Goal: Task Accomplishment & Management: Manage account settings

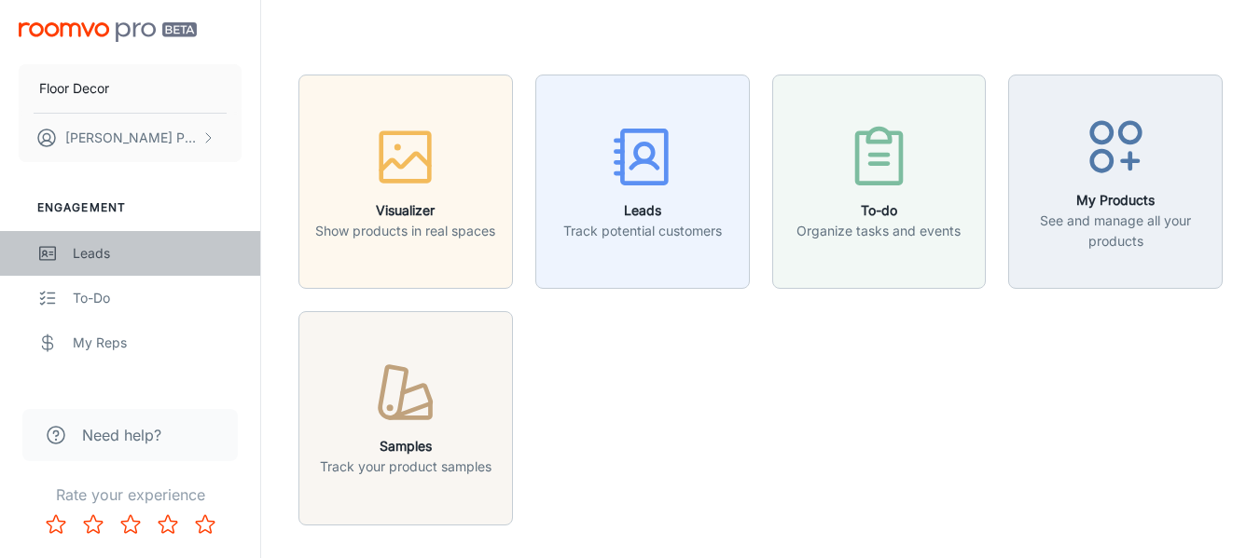
click at [198, 261] on div "Leads" at bounding box center [157, 253] width 169 height 21
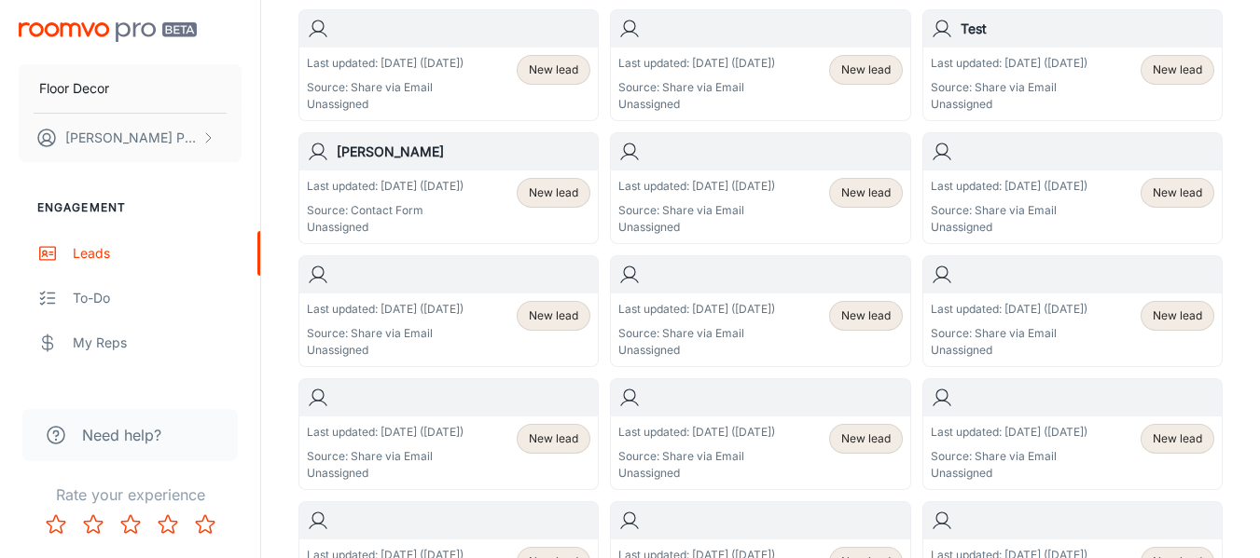
scroll to position [853, 0]
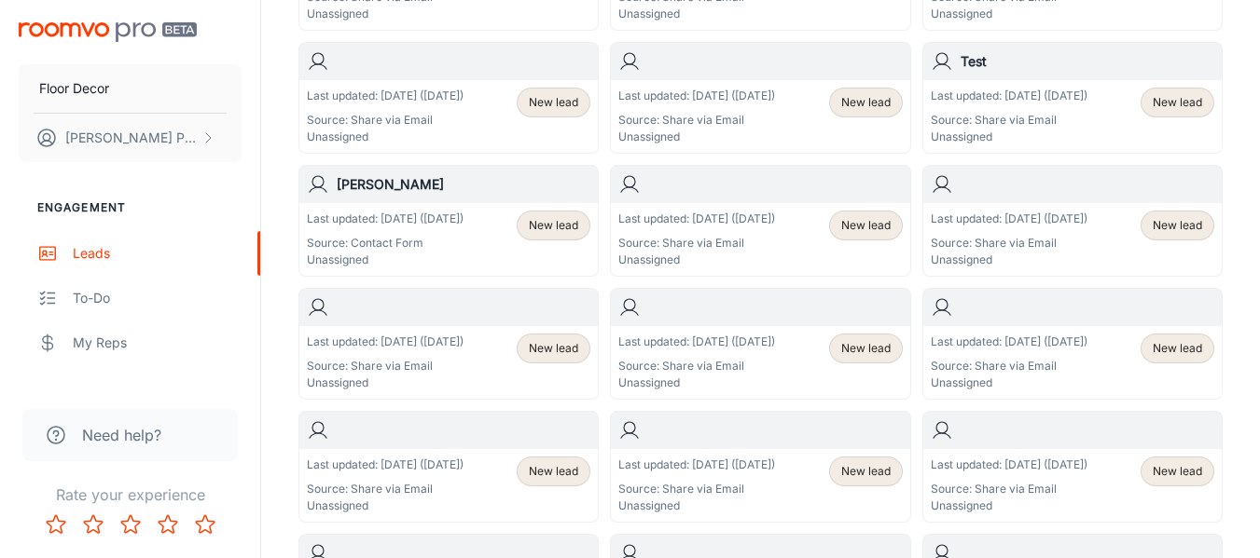
click at [535, 222] on span "New lead" at bounding box center [553, 225] width 49 height 17
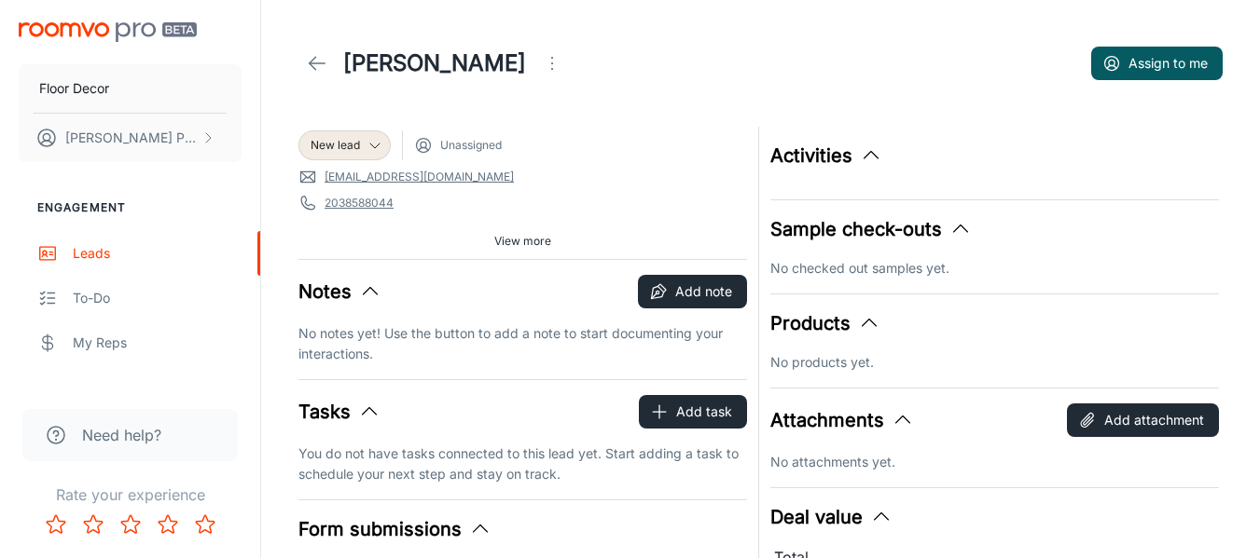
click at [328, 61] on link at bounding box center [316, 63] width 37 height 37
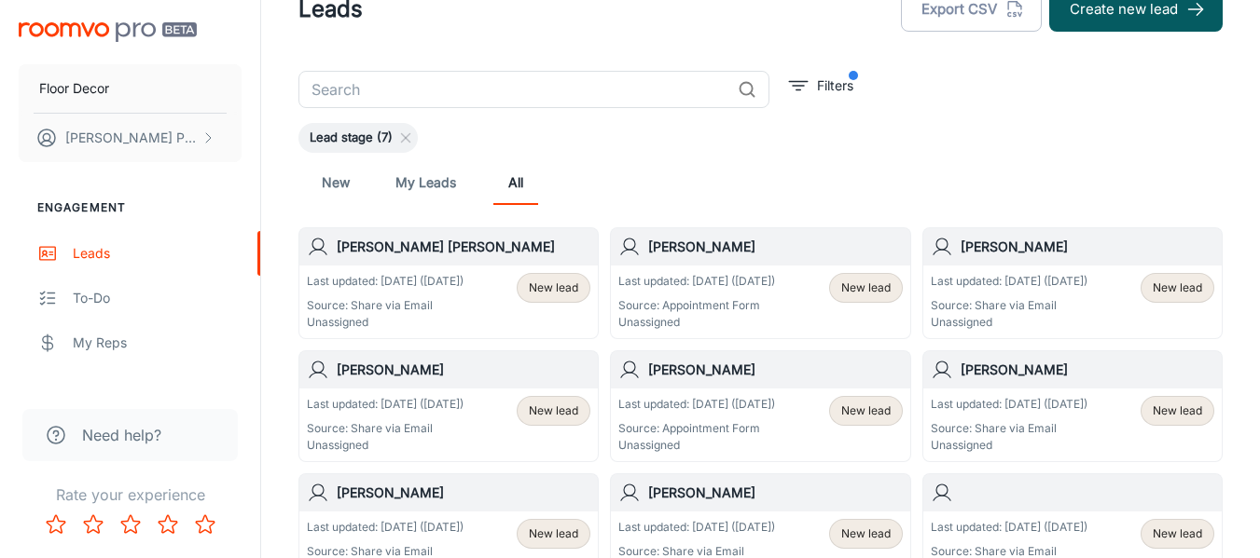
scroll to position [93, 0]
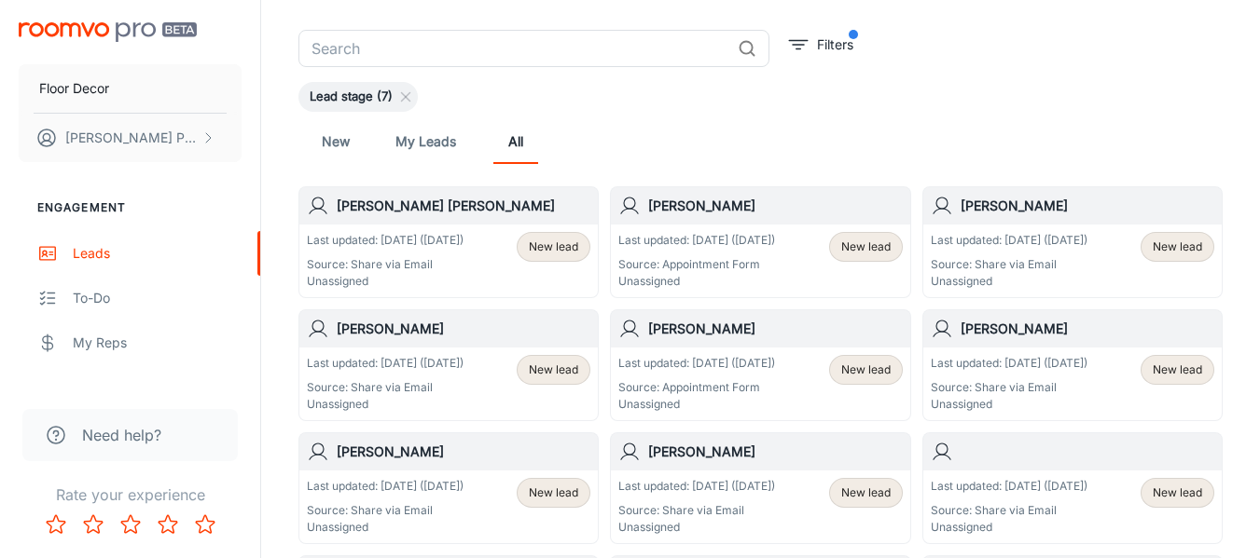
click at [1170, 365] on span "New lead" at bounding box center [1176, 370] width 49 height 17
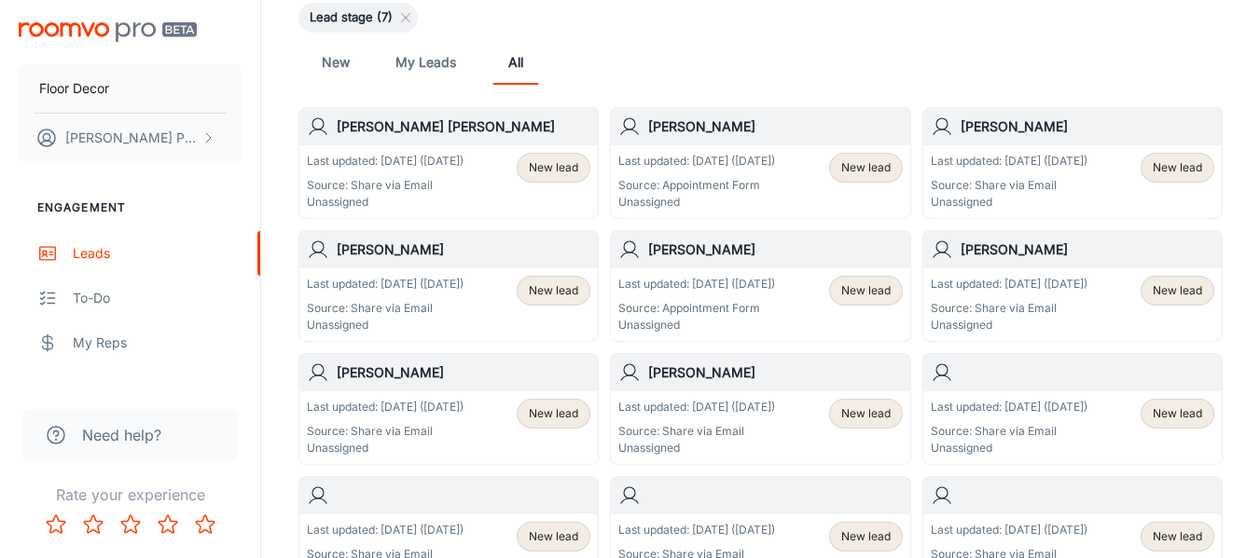
scroll to position [186, 0]
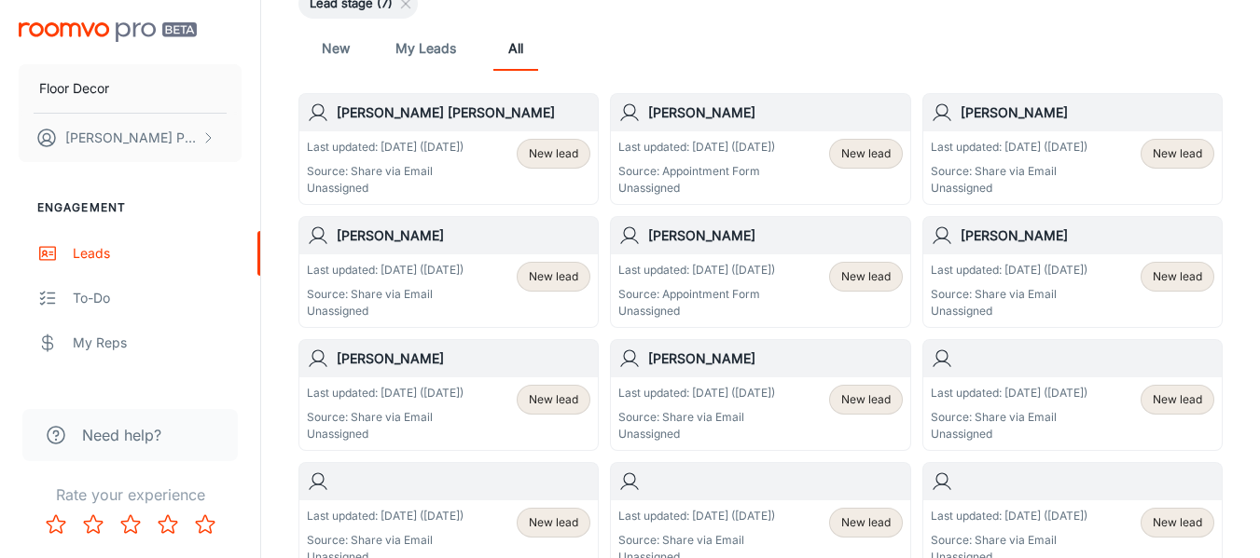
click at [854, 274] on span "New lead" at bounding box center [865, 277] width 49 height 17
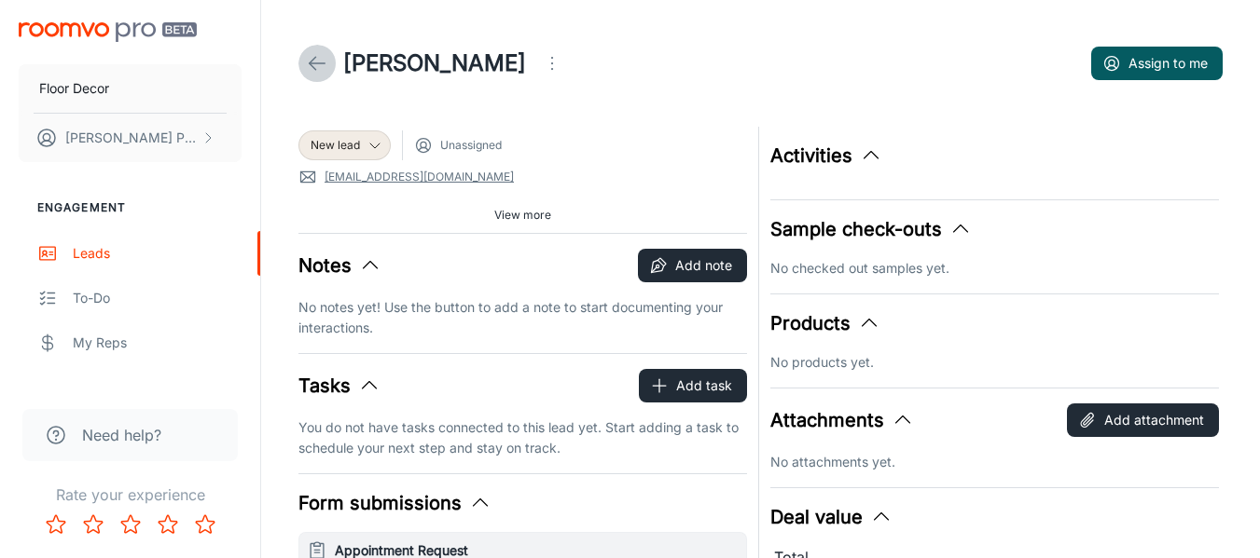
click at [308, 54] on icon at bounding box center [317, 63] width 22 height 22
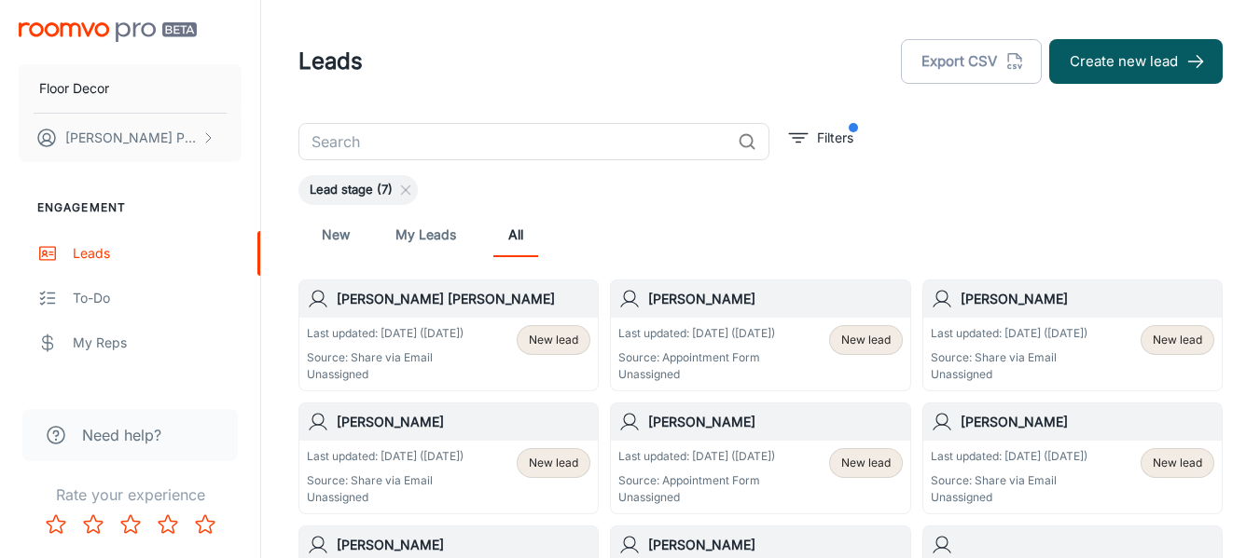
click at [330, 304] on div "[PERSON_NAME] [PERSON_NAME]" at bounding box center [448, 299] width 298 height 37
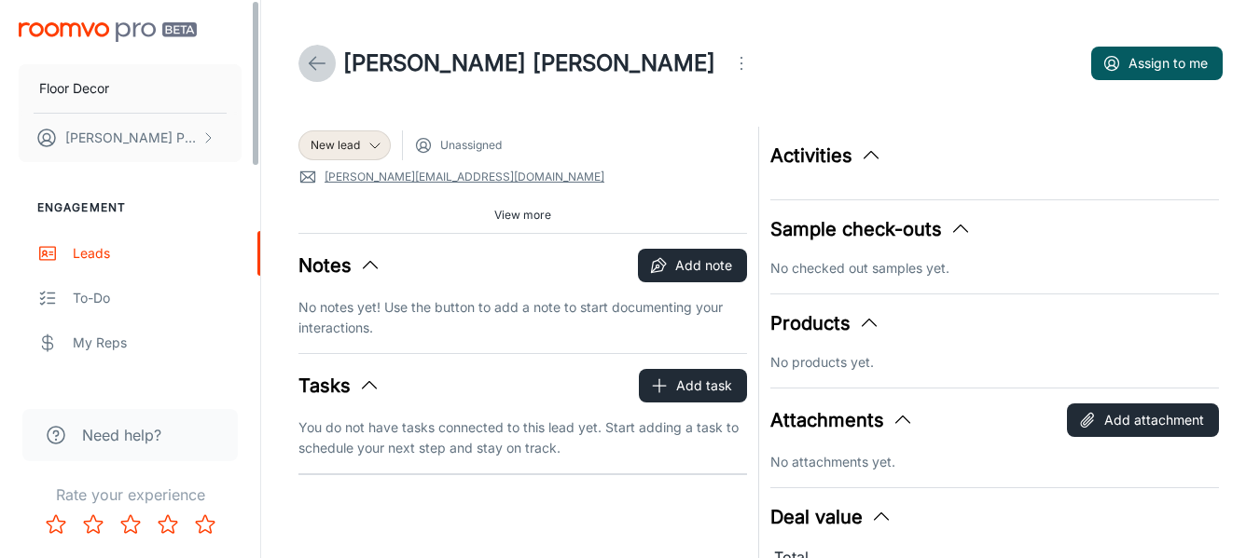
click at [323, 62] on icon at bounding box center [317, 63] width 22 height 22
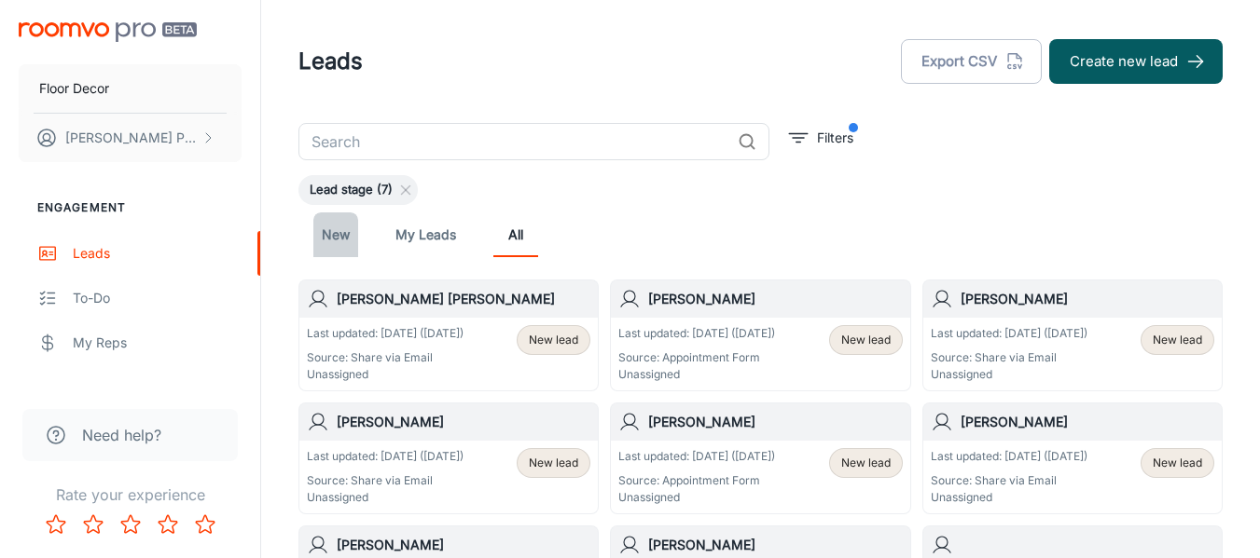
click at [315, 236] on link "New" at bounding box center [335, 235] width 45 height 45
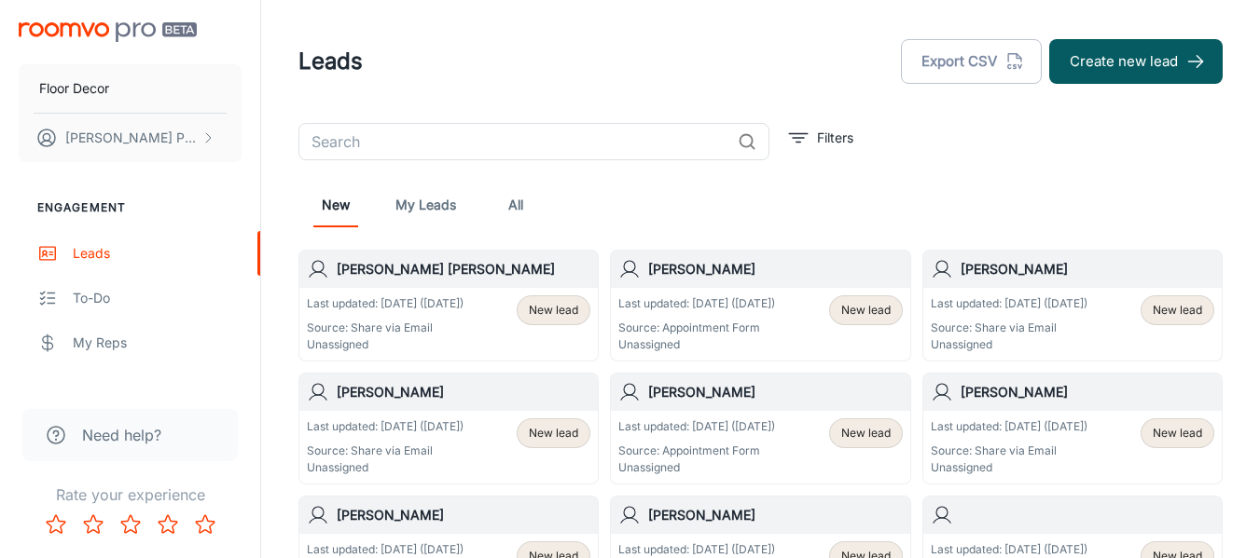
click at [422, 208] on link "My Leads" at bounding box center [425, 205] width 61 height 45
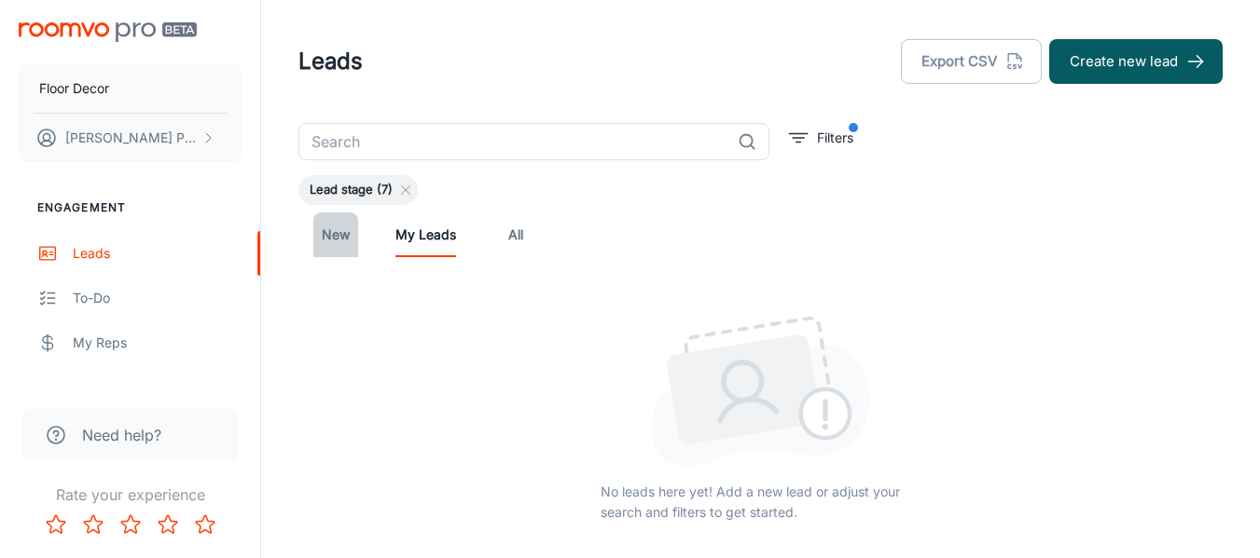
click at [342, 236] on link "New" at bounding box center [335, 235] width 45 height 45
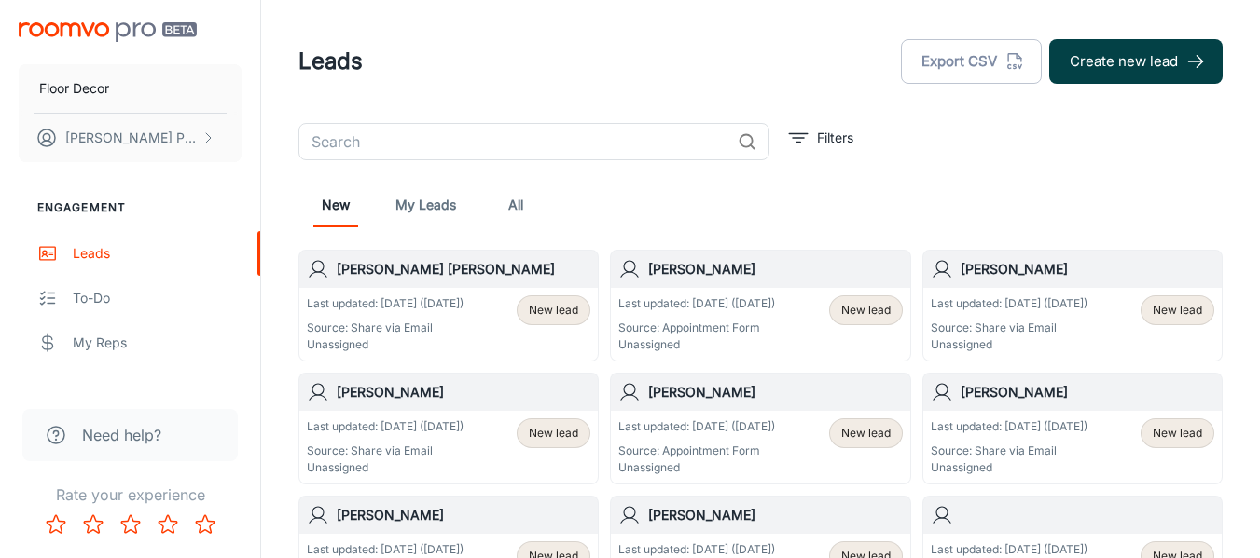
click at [1096, 69] on button "Create new lead" at bounding box center [1135, 61] width 173 height 45
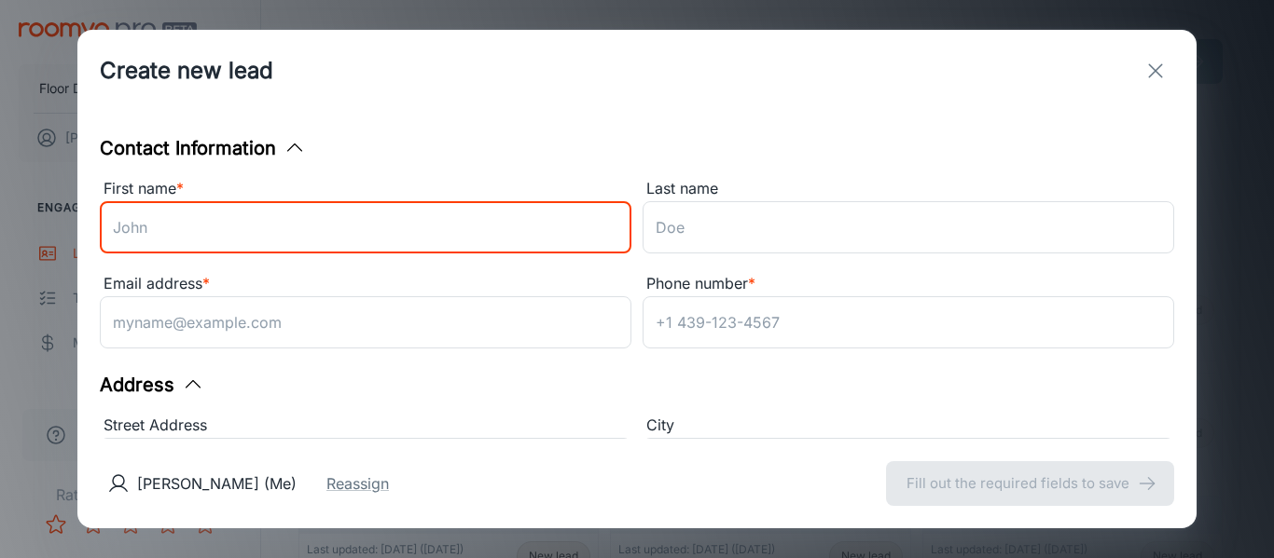
click at [468, 248] on input "First name *" at bounding box center [365, 227] width 531 height 52
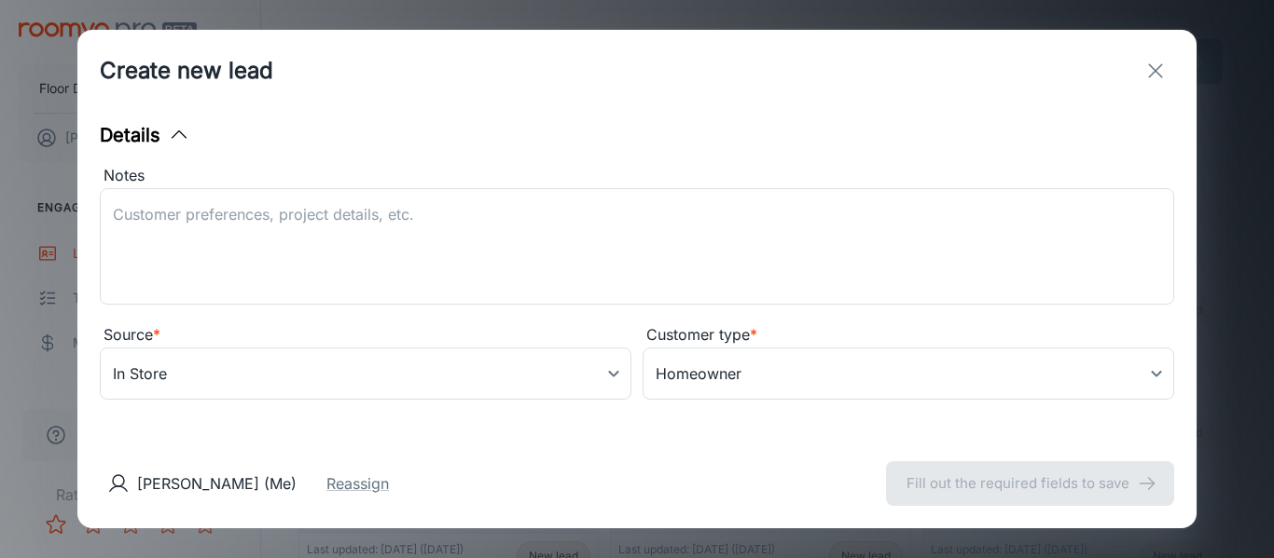
scroll to position [587, 0]
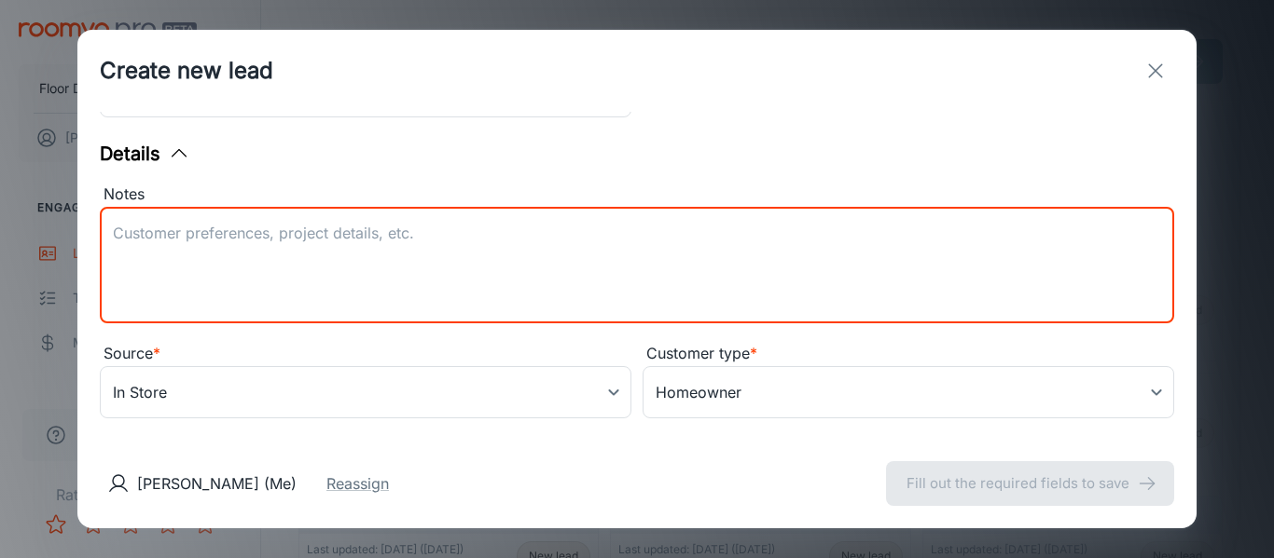
click at [981, 223] on textarea "Notes" at bounding box center [637, 266] width 1048 height 86
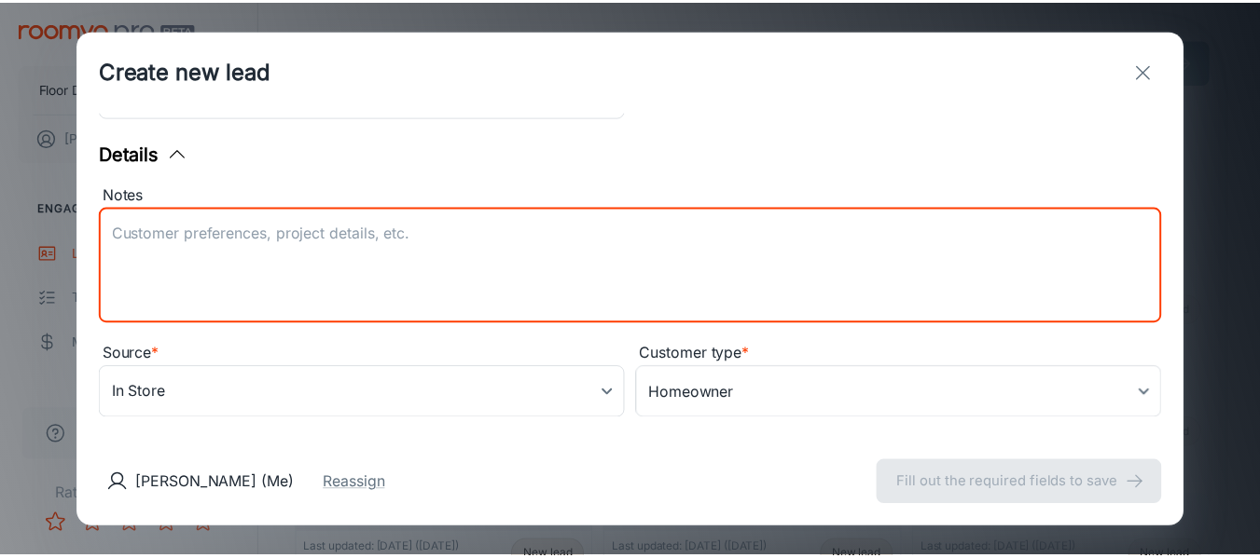
scroll to position [612, 0]
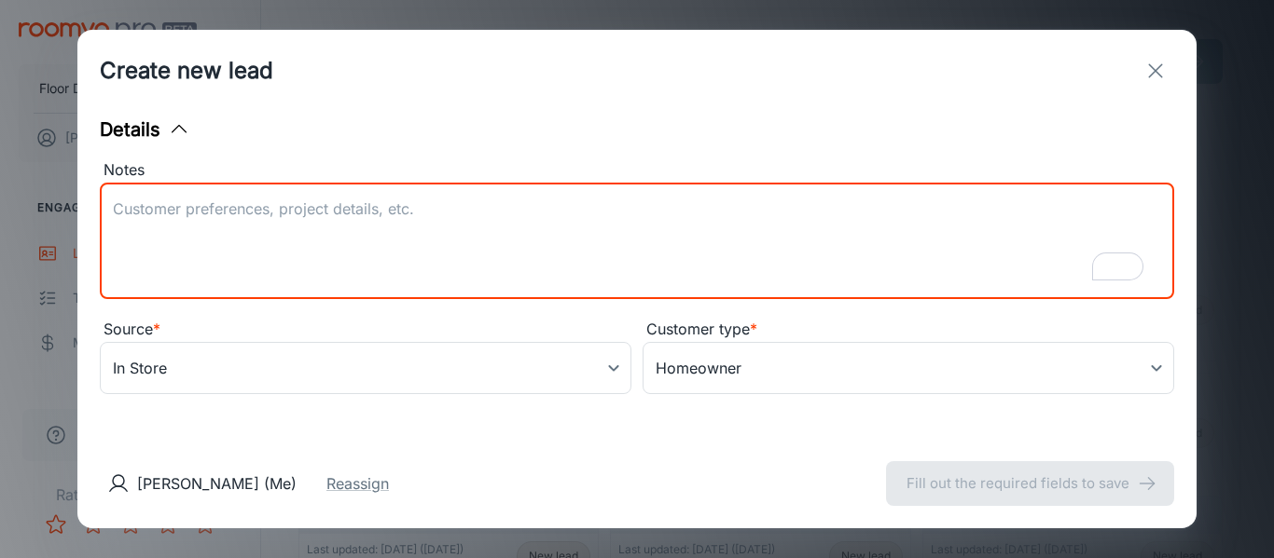
click at [1162, 73] on icon "exit" at bounding box center [1155, 71] width 22 height 22
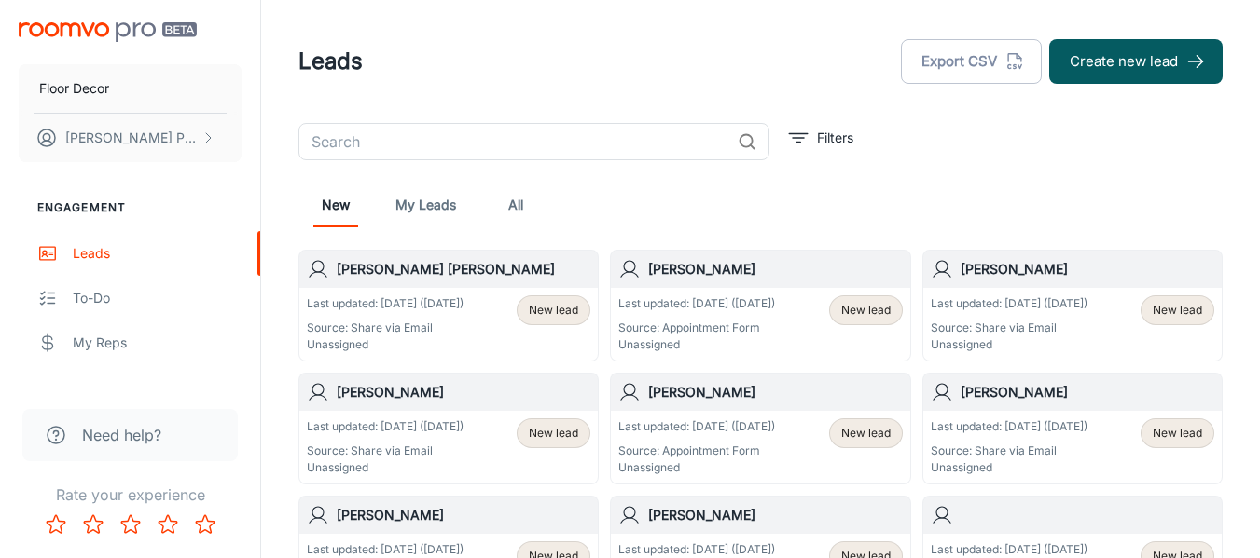
click at [639, 132] on input "text" at bounding box center [514, 141] width 432 height 37
click at [640, 135] on input "text" at bounding box center [514, 141] width 432 height 37
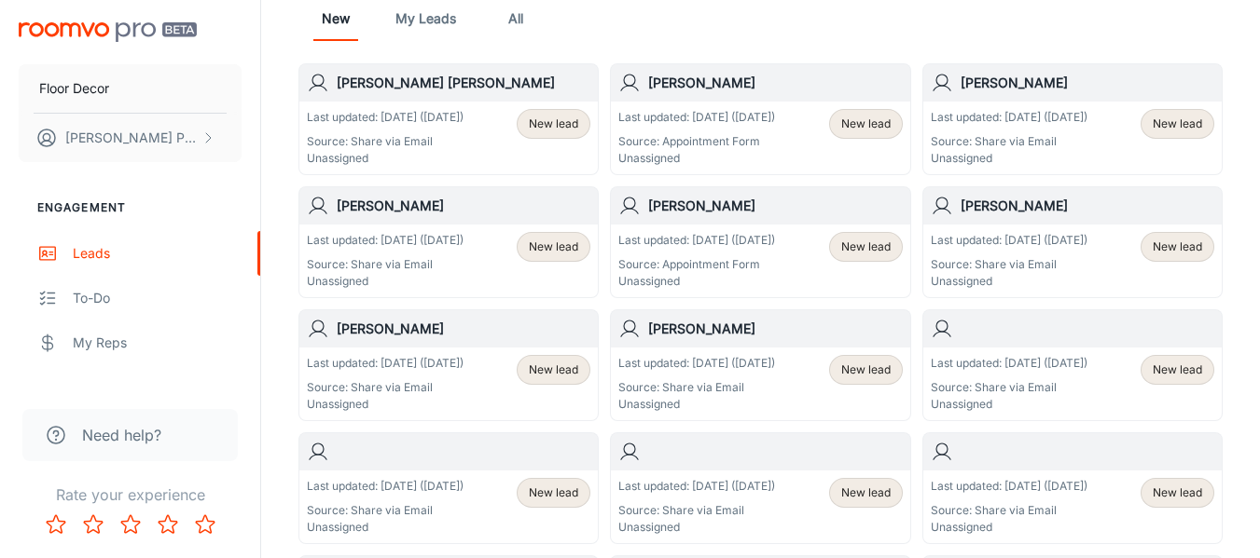
scroll to position [280, 0]
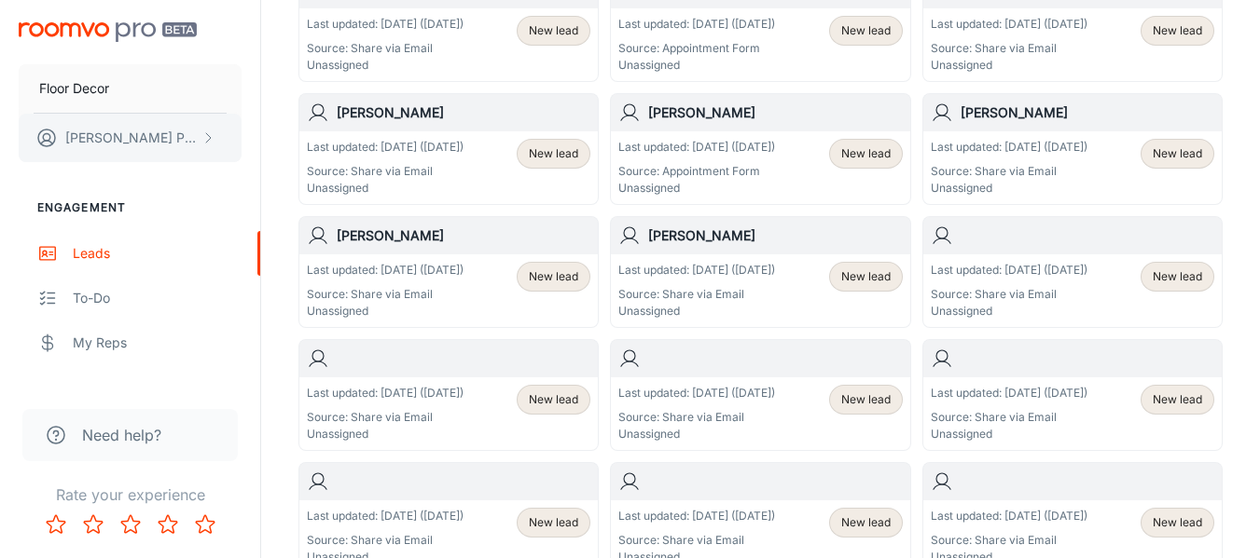
click at [194, 128] on button "[PERSON_NAME]" at bounding box center [130, 138] width 223 height 48
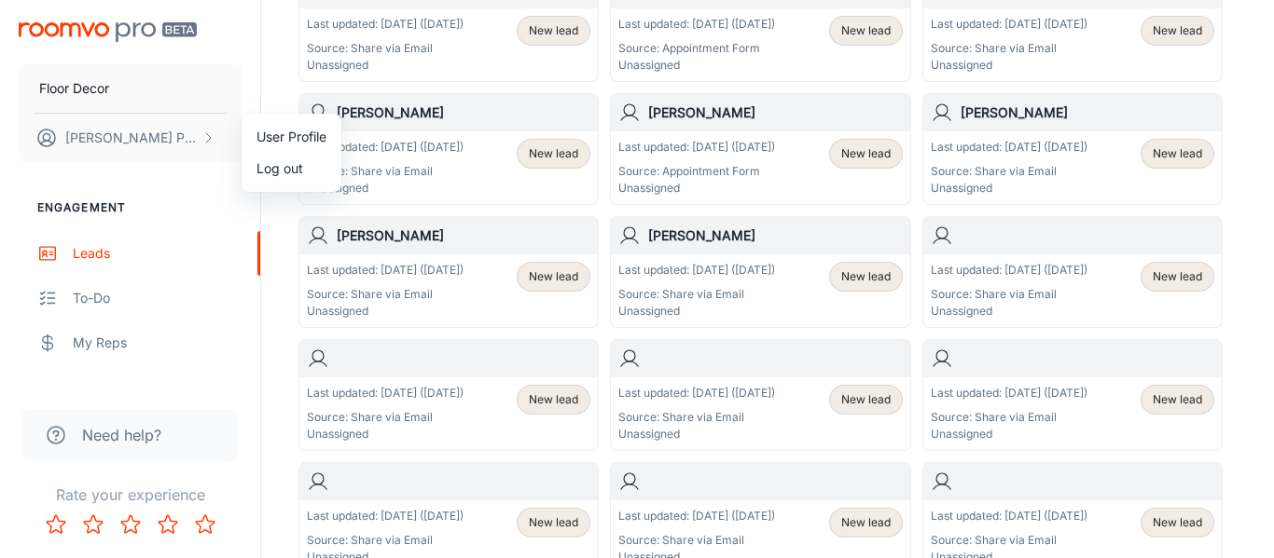
click at [190, 217] on div at bounding box center [637, 279] width 1274 height 558
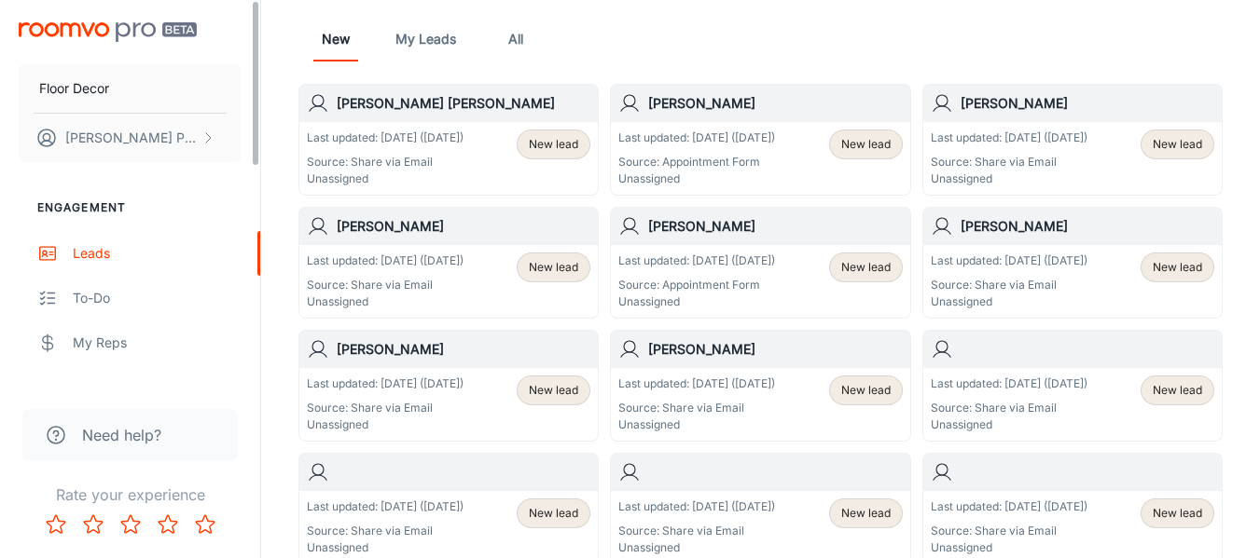
scroll to position [0, 0]
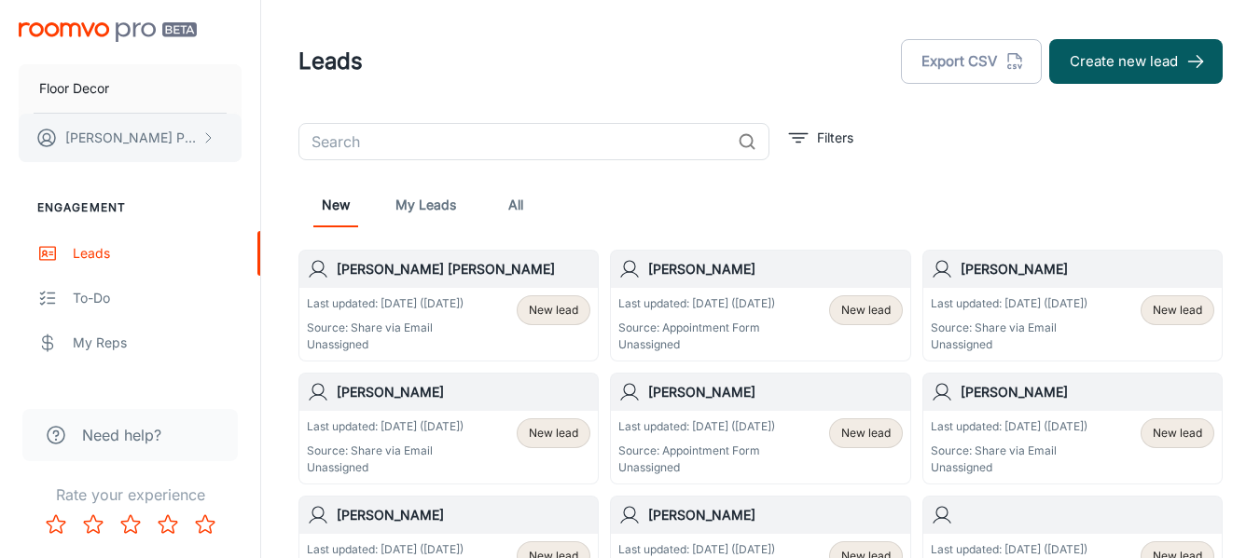
click at [201, 143] on icon "scrollable content" at bounding box center [207, 138] width 15 height 15
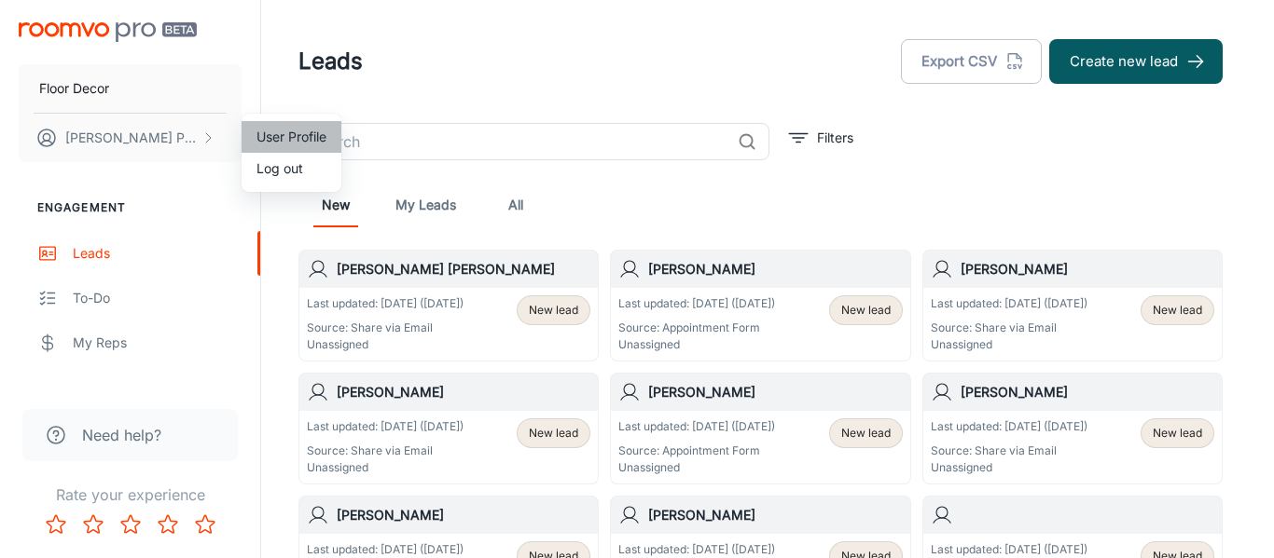
click at [273, 143] on li "User Profile" at bounding box center [291, 137] width 100 height 32
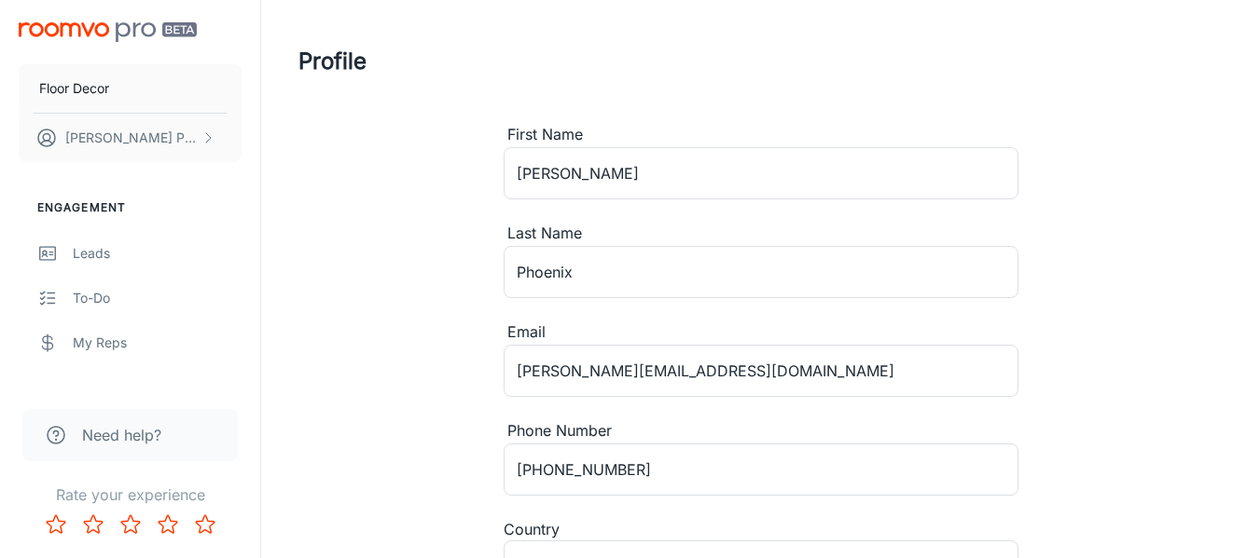
type input "[GEOGRAPHIC_DATA]"
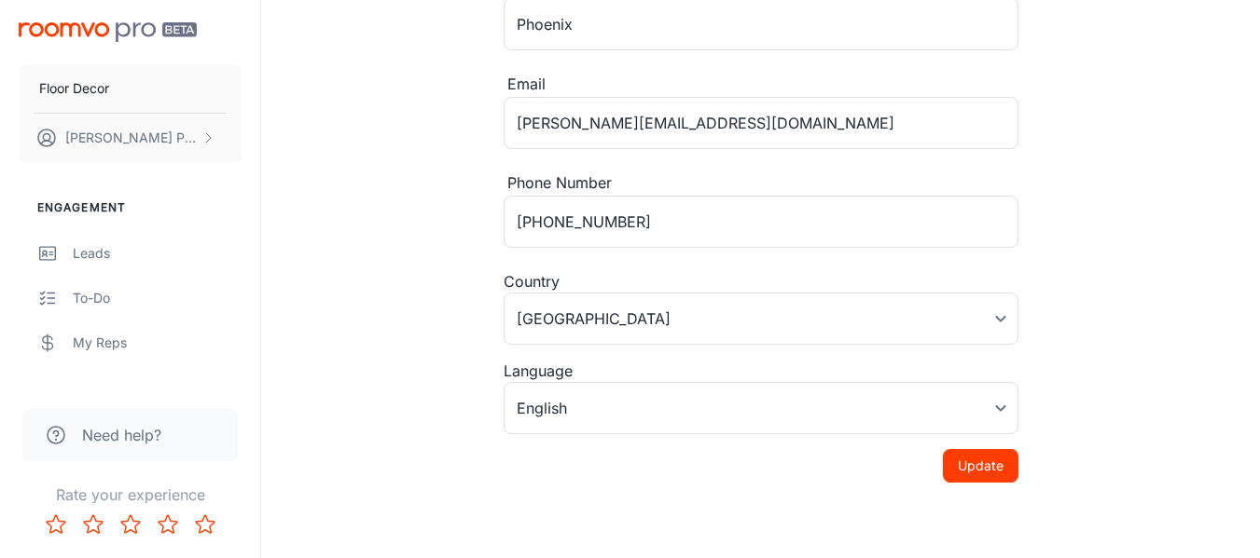
scroll to position [396, 0]
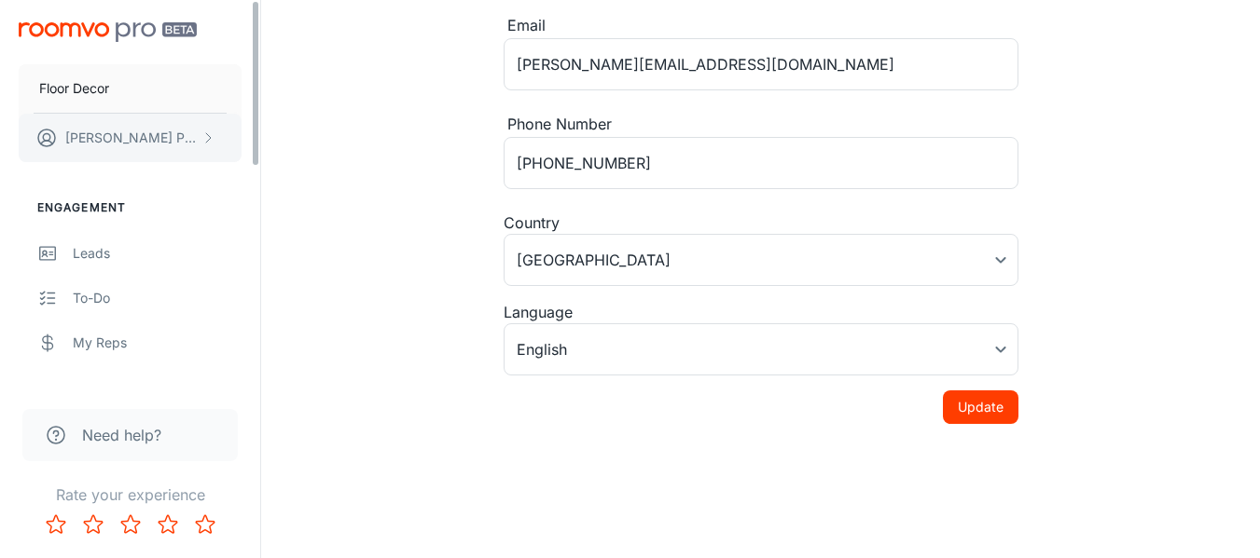
click at [206, 141] on icon "scrollable content" at bounding box center [207, 138] width 15 height 15
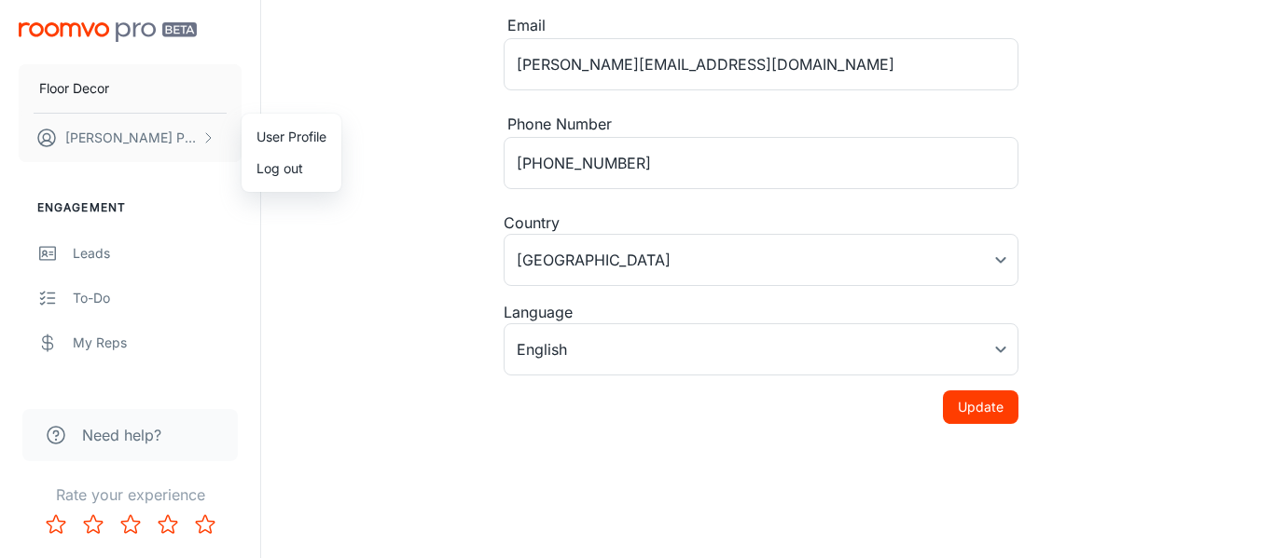
click at [154, 438] on div at bounding box center [637, 279] width 1274 height 558
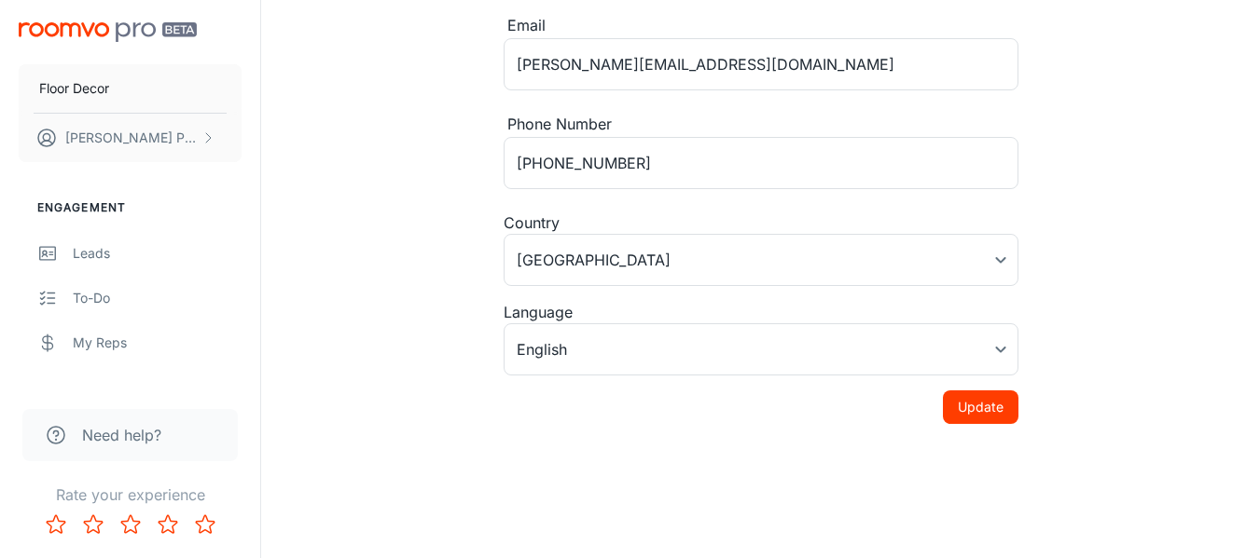
click at [152, 438] on span "Need help?" at bounding box center [121, 435] width 79 height 22
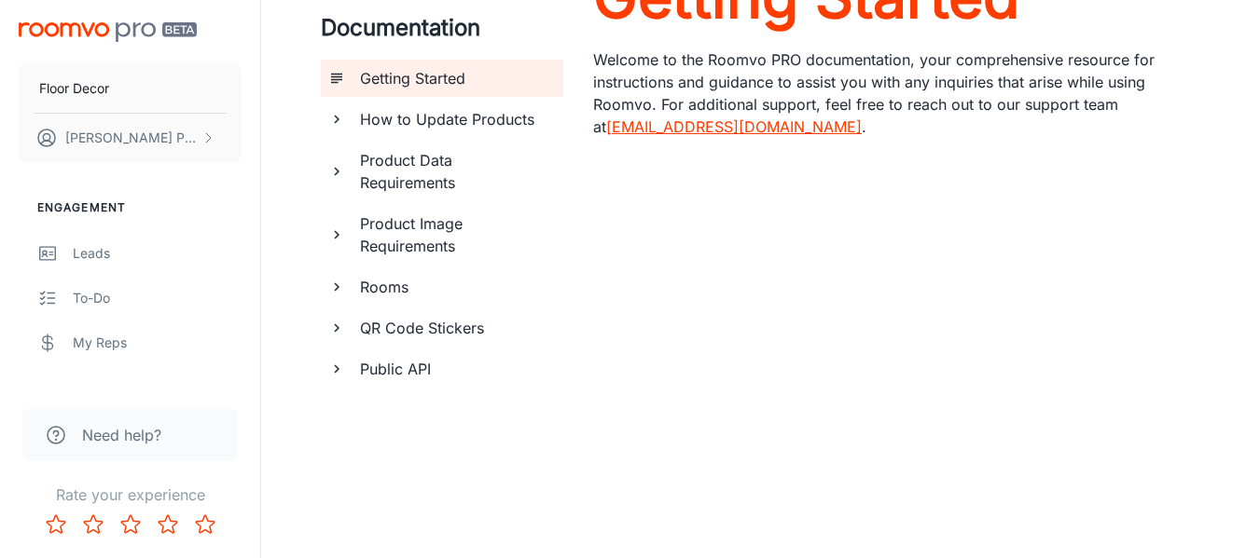
scroll to position [118, 0]
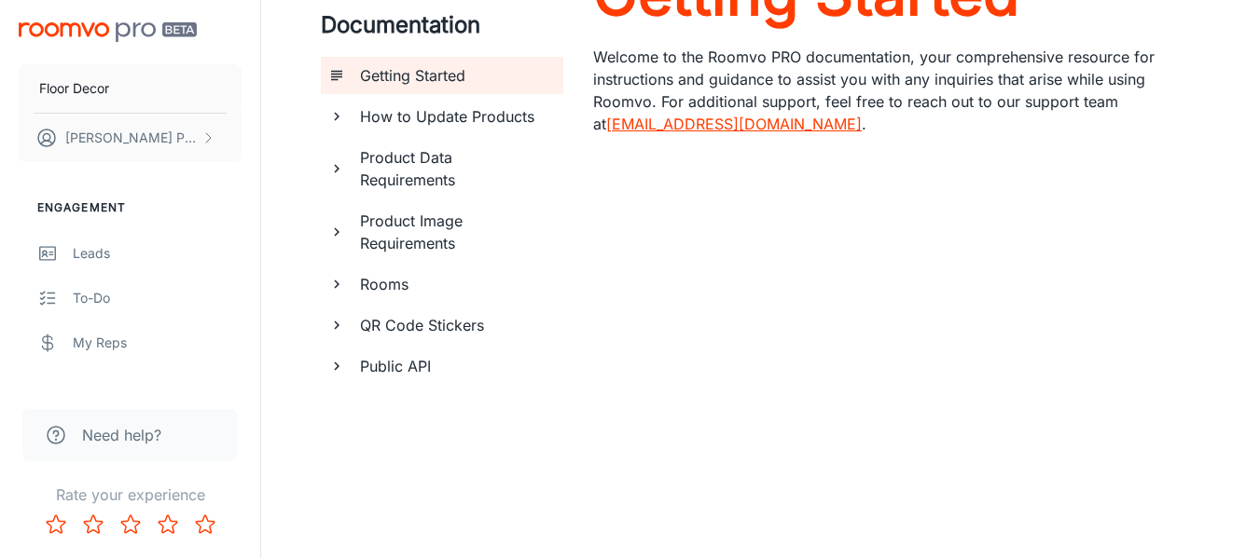
click at [479, 109] on h6 "How to Update Products" at bounding box center [454, 116] width 188 height 22
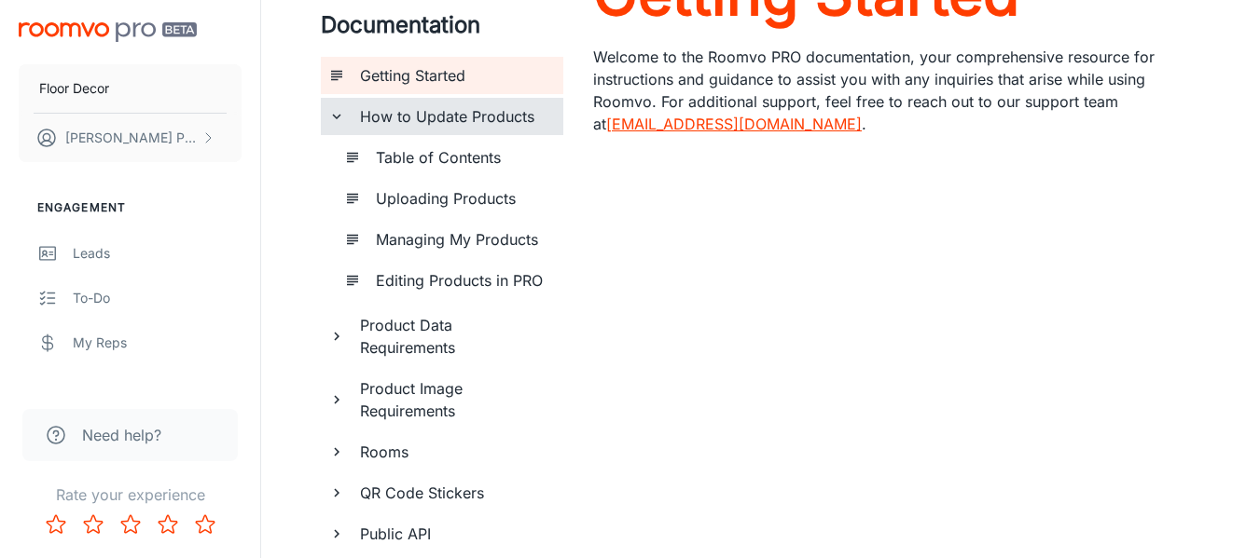
click at [469, 150] on h6 "Table of Contents" at bounding box center [462, 157] width 172 height 22
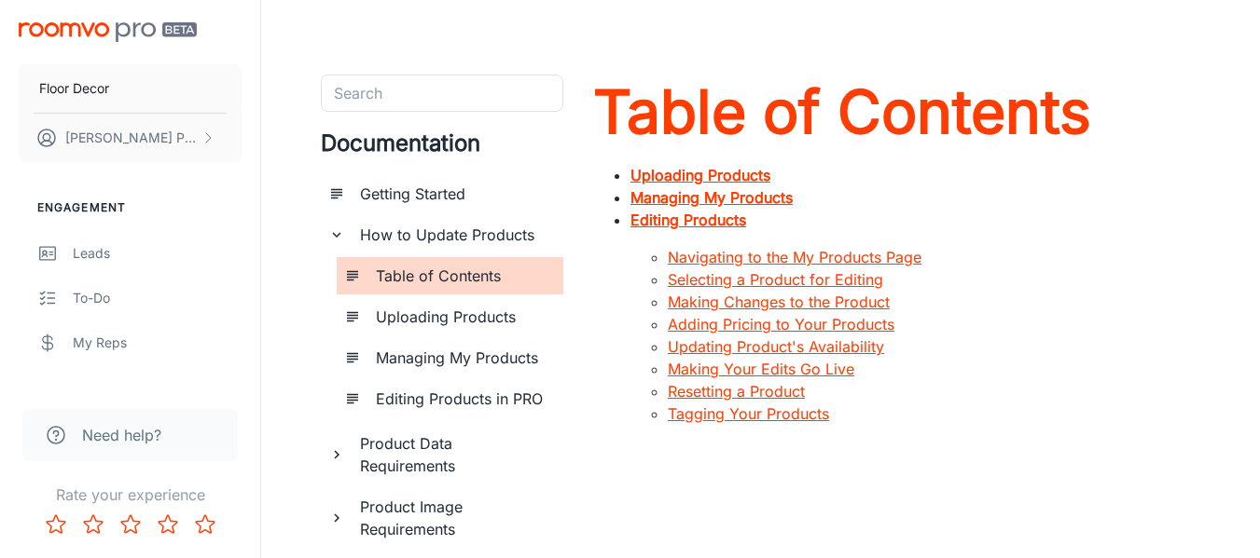
click at [461, 227] on h6 "How to Update Products" at bounding box center [454, 235] width 188 height 22
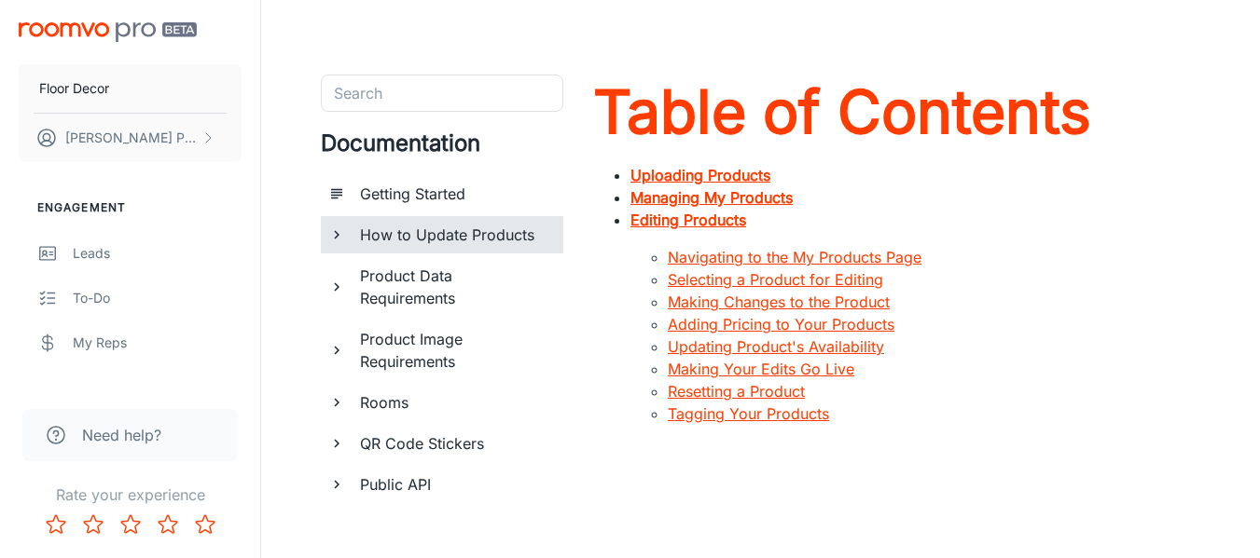
click at [428, 193] on h6 "Getting Started" at bounding box center [454, 194] width 188 height 22
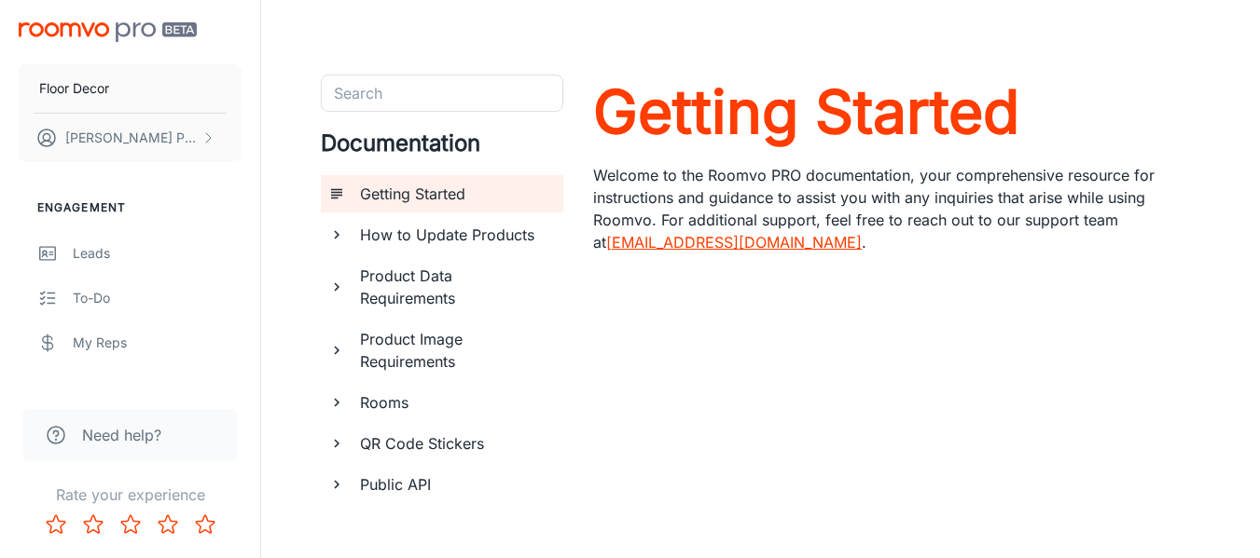
click at [634, 204] on p "Welcome to the Roomvo PRO documentation, your comprehensive resource for instru…" at bounding box center [896, 209] width 607 height 90
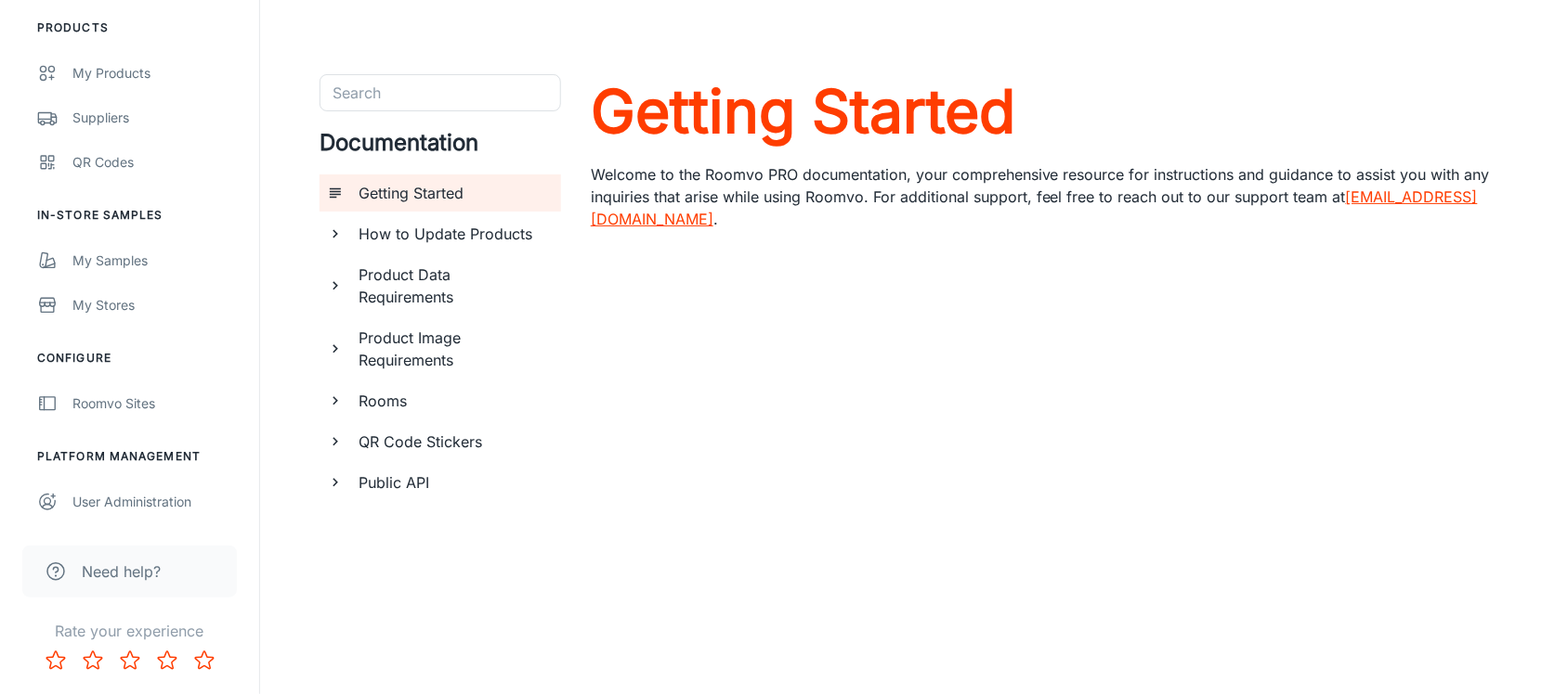
click at [96, 30] on li "Products" at bounding box center [130, 28] width 259 height 17
click at [160, 205] on div "Engagement Leads To-do My Reps Products My Products Suppliers QR Codes In-Store…" at bounding box center [130, 167] width 259 height 715
drag, startPoint x: 187, startPoint y: 460, endPoint x: 200, endPoint y: 464, distance: 13.6
click at [188, 464] on li "Platform Management" at bounding box center [130, 456] width 259 height 17
click at [109, 80] on div "My Products" at bounding box center [156, 73] width 168 height 21
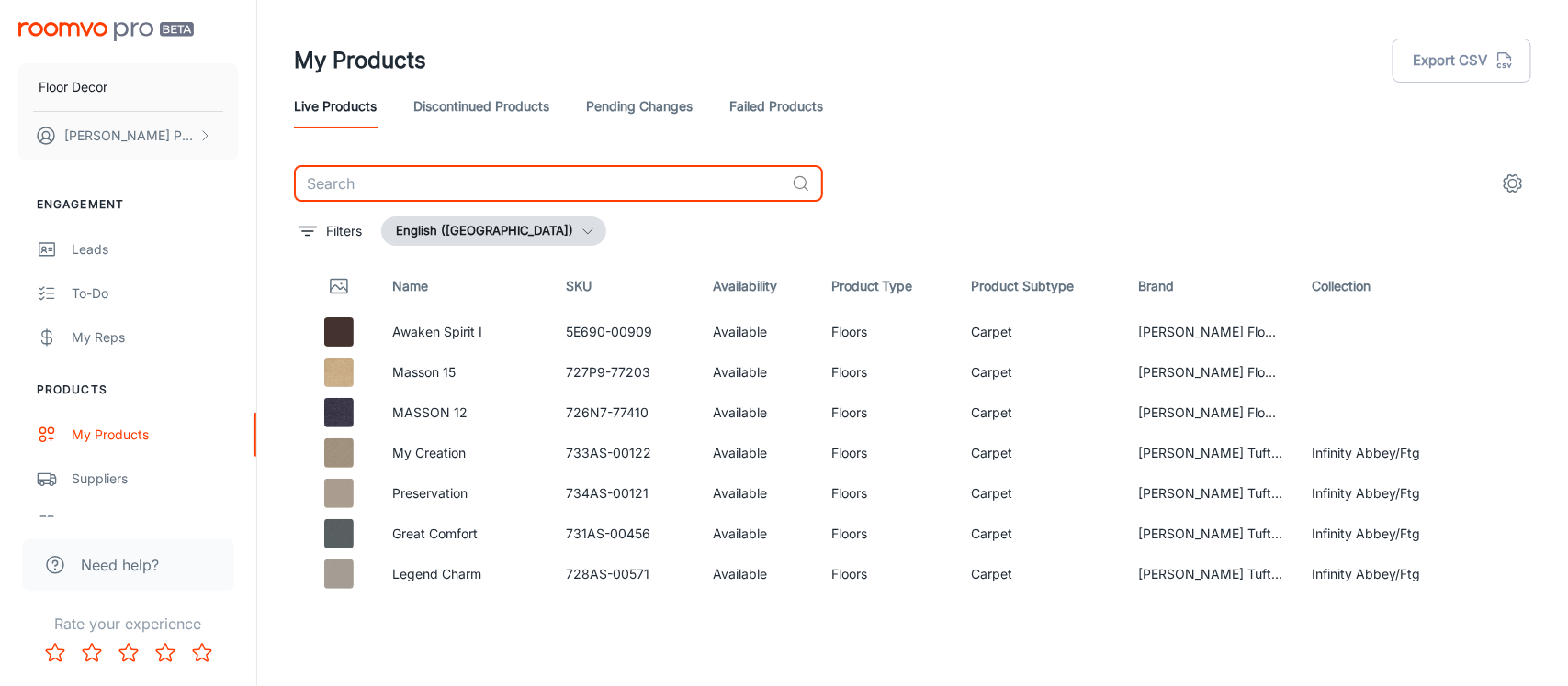
click at [502, 185] on input "text" at bounding box center [539, 183] width 490 height 36
